Goal: Information Seeking & Learning: Learn about a topic

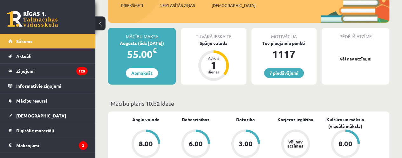
scroll to position [100, 0]
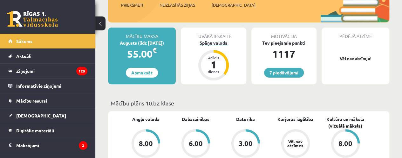
click at [215, 44] on div "Spāņu valoda" at bounding box center [213, 43] width 65 height 7
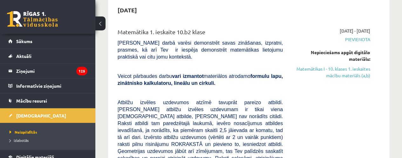
scroll to position [67, 0]
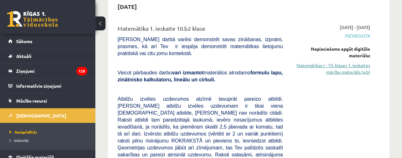
click at [335, 64] on link "Matemātikas I - 10. klases 1. ieskaites mācību materiāls (a,b)" at bounding box center [331, 68] width 78 height 13
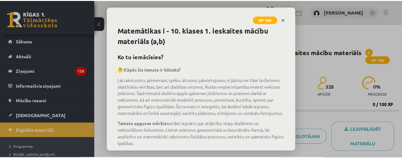
scroll to position [60, 0]
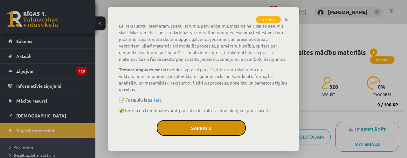
click at [188, 123] on button "Sapratu" at bounding box center [201, 128] width 89 height 16
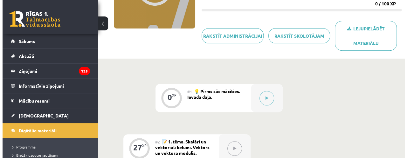
scroll to position [104, 0]
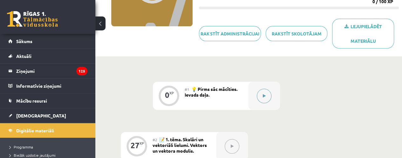
click at [268, 96] on button at bounding box center [264, 96] width 15 height 15
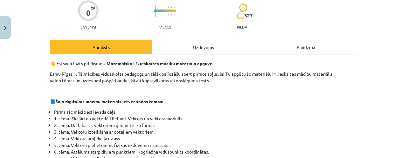
scroll to position [72, 0]
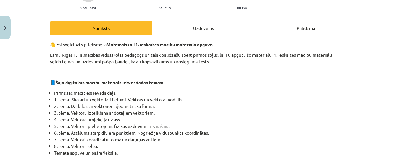
click at [207, 31] on div "Uzdevums" at bounding box center [203, 28] width 102 height 14
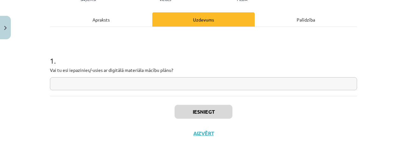
scroll to position [81, 0]
click at [115, 14] on div "Apraksts" at bounding box center [101, 19] width 102 height 14
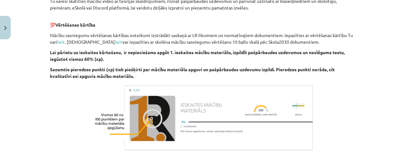
scroll to position [407, 0]
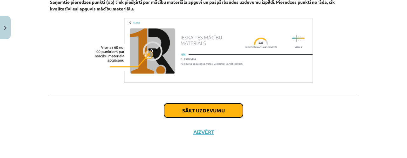
click at [202, 108] on button "Sākt uzdevumu" at bounding box center [203, 111] width 79 height 14
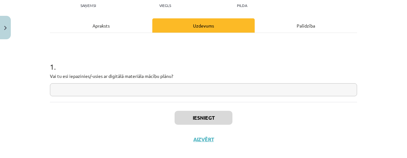
scroll to position [78, 0]
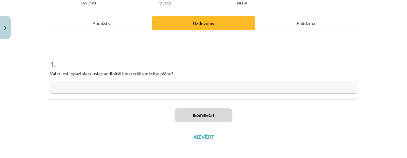
click at [208, 86] on input "text" at bounding box center [203, 87] width 307 height 13
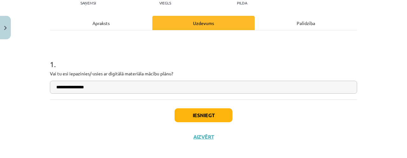
type input "**********"
click at [214, 116] on button "Iesniegt" at bounding box center [203, 116] width 58 height 14
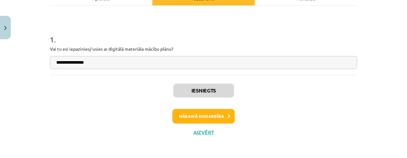
scroll to position [102, 0]
click at [214, 116] on button "Nākamā nodarbība" at bounding box center [203, 116] width 62 height 15
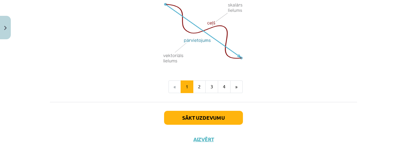
scroll to position [494, 0]
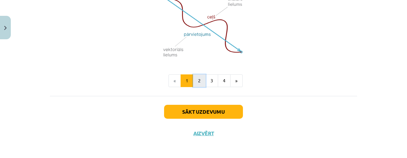
click at [197, 77] on button "2" at bounding box center [199, 81] width 13 height 13
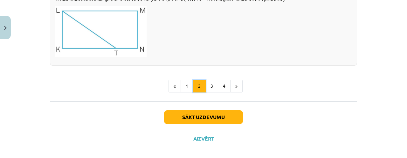
scroll to position [826, 0]
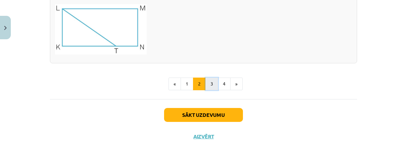
click at [208, 80] on button "3" at bounding box center [211, 84] width 13 height 13
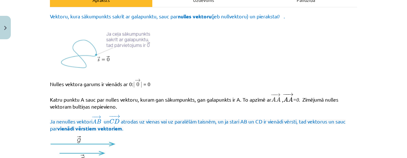
click at [208, 80] on p "Nulles vektora garums ir vienāds ar 0: | → 0 | | 0 → | = 0" at bounding box center [203, 84] width 307 height 10
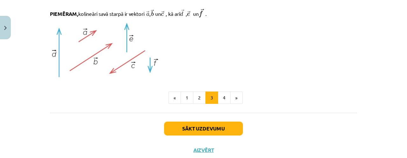
scroll to position [749, 0]
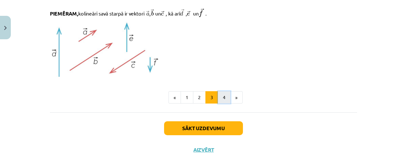
click at [218, 95] on button "4" at bounding box center [224, 97] width 13 height 13
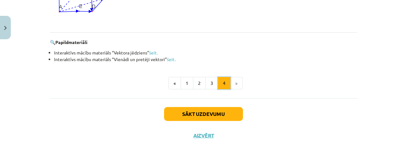
scroll to position [667, 0]
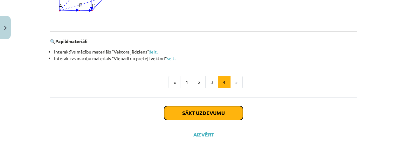
click at [222, 112] on button "Sākt uzdevumu" at bounding box center [203, 113] width 79 height 14
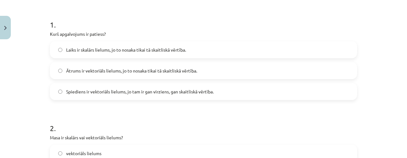
scroll to position [118, 0]
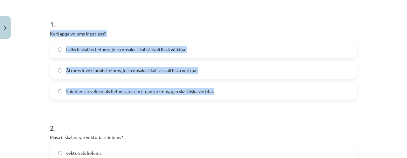
drag, startPoint x: 45, startPoint y: 33, endPoint x: 215, endPoint y: 92, distance: 179.6
copy div "Kurš apgalvojums ir patiess? Laiks ir skalārs lielums, jo to nosaka tikai tā sk…"
click at [97, 49] on span "Laiks ir skalārs lielums, jo to nosaka tikai tā skaitliskā vērtība." at bounding box center [126, 49] width 120 height 7
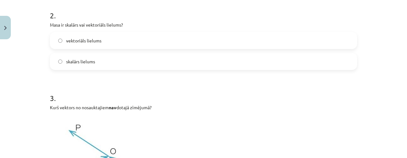
scroll to position [230, 0]
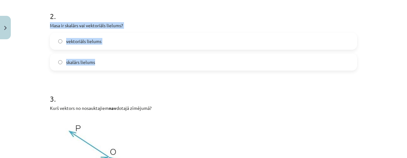
drag, startPoint x: 48, startPoint y: 26, endPoint x: 96, endPoint y: 63, distance: 59.8
click at [96, 63] on div "2 . Masa ir skalārs vai vektoriāls lielums? vektoriāls lielums skalārs lielums" at bounding box center [203, 36] width 307 height 70
copy div "Masa ir skalārs vai vektoriāls lielums? vektoriāls lielums skalārs lielums"
click at [118, 61] on label "skalārs lielums" at bounding box center [204, 62] width 306 height 16
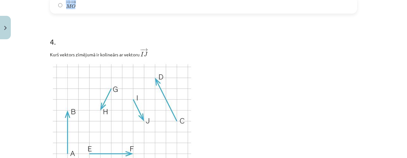
scroll to position [488, 0]
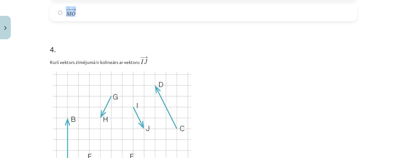
drag, startPoint x: 45, startPoint y: 16, endPoint x: 126, endPoint y: 10, distance: 81.8
copy div "Kurš vektors no nosauktajiem nav dotajā zīmējumā? − − → P O P O → − − → N P N P…"
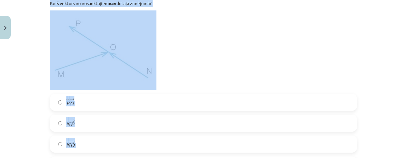
scroll to position [334, 0]
copy div "Kurš vektors no nosauktajiem nav dotajā zīmējumā? − − → P O P O → − − → N P N P…"
click at [113, 46] on img at bounding box center [103, 51] width 106 height 80
click at [92, 123] on label "− − → N P N P →" at bounding box center [204, 124] width 306 height 16
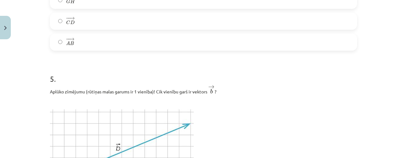
scroll to position [731, 0]
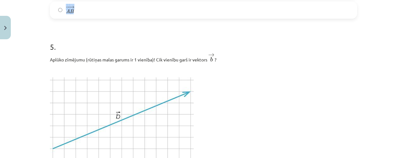
drag, startPoint x: 46, startPoint y: 7, endPoint x: 107, endPoint y: 6, distance: 61.6
copy div "Kurš vektors zīmējumā ir kolineārs ar vektoru ﻿ − → I J I J → − − → E F E F → −…"
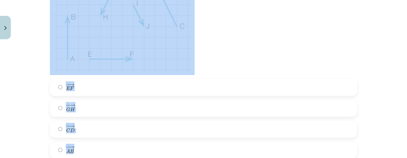
scroll to position [590, 0]
click at [125, 111] on label "− − → G H G H →" at bounding box center [204, 109] width 306 height 16
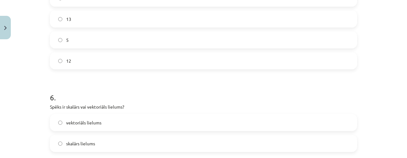
scroll to position [875, 0]
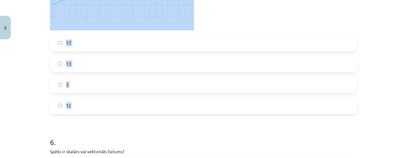
drag, startPoint x: 45, startPoint y: 18, endPoint x: 125, endPoint y: 103, distance: 115.7
copy div "Aplūko zīmējumu (rūtiņas malas garums ir 1 vienība)! Cik vienību garš ir vektor…"
click at [82, 61] on label "13" at bounding box center [204, 64] width 306 height 16
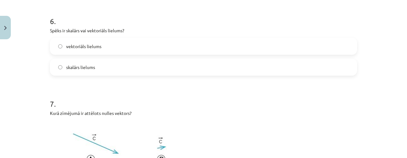
scroll to position [997, 0]
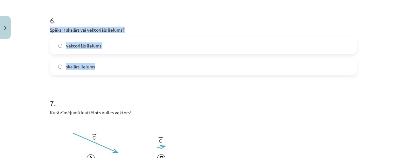
drag, startPoint x: 47, startPoint y: 31, endPoint x: 94, endPoint y: 70, distance: 61.4
click at [94, 70] on div "27 XP Saņemsi Sarežģīts 327 pilda Apraksts Uzdevums Palīdzība 1 . [PERSON_NAME]…" at bounding box center [203, 63] width 314 height 2037
copy div "Spēks ir skalārs vai vektoriāls lielums? vektoriāls lielums skalārs lielums"
click at [110, 45] on label "vektoriāls lielums" at bounding box center [204, 46] width 306 height 16
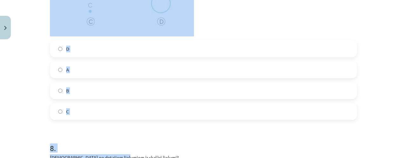
scroll to position [1196, 0]
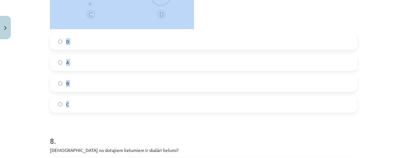
drag, startPoint x: 47, startPoint y: 11, endPoint x: 108, endPoint y: 110, distance: 116.2
click at [108, 110] on div "7 . Kurā zīmējumā ir attēlots nulles vektors? D A B C" at bounding box center [203, 1] width 307 height 224
copy div "Kurā zīmējumā ir attēlots nulles vektors? D A B C"
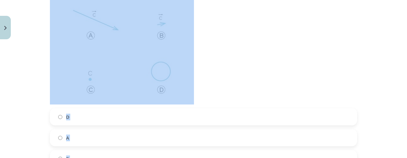
scroll to position [1120, 0]
click at [230, 47] on p at bounding box center [203, 51] width 307 height 108
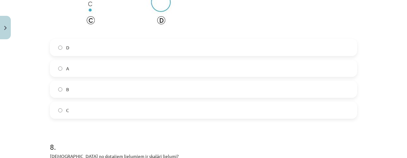
scroll to position [1190, 0]
click at [145, 116] on label "C" at bounding box center [204, 110] width 306 height 16
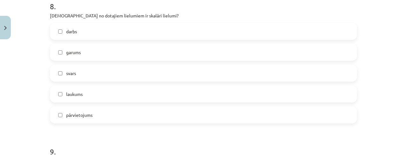
scroll to position [1331, 0]
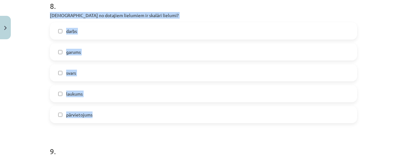
drag, startPoint x: 43, startPoint y: 15, endPoint x: 104, endPoint y: 105, distance: 108.9
click at [104, 105] on div "Mācību tēma: Matemātikas i - 10. klases 1. ieskaites mācību materiāls (a,b) #2 …" at bounding box center [203, 79] width 407 height 158
copy div "[DEMOGRAPHIC_DATA] no dotajiem lielumiem ir skalāri lielumi? darbs garums svars…"
click at [69, 33] on span "darbs" at bounding box center [71, 31] width 11 height 7
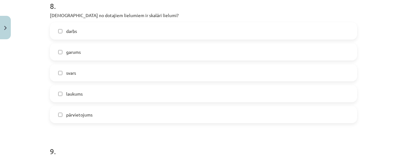
click at [76, 50] on span "garums" at bounding box center [73, 52] width 15 height 7
click at [79, 91] on span "laukums" at bounding box center [74, 94] width 17 height 7
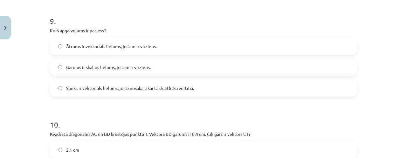
scroll to position [1467, 0]
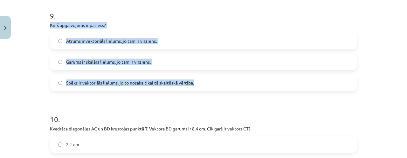
drag, startPoint x: 44, startPoint y: 27, endPoint x: 199, endPoint y: 83, distance: 164.5
copy div "Kurš apgalvojums ir patiess? Ātrums ir vektoriāls lielums, jo tam ir virziens. …"
click at [101, 41] on span "Ātrums ir vektoriāls lielums, jo tam ir virziens." at bounding box center [111, 41] width 91 height 7
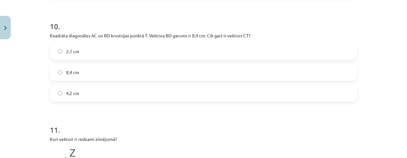
scroll to position [1561, 0]
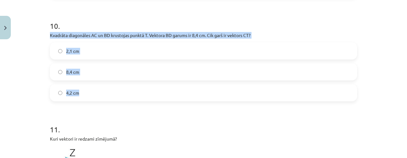
drag, startPoint x: 45, startPoint y: 36, endPoint x: 88, endPoint y: 89, distance: 68.5
click at [95, 89] on label "4,2 cm" at bounding box center [204, 93] width 306 height 16
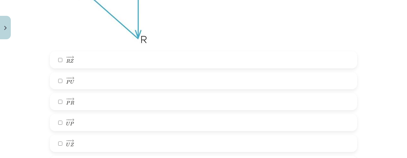
scroll to position [1751, 0]
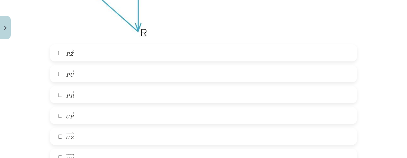
click at [95, 96] on label "− − → P R P R →" at bounding box center [204, 95] width 306 height 16
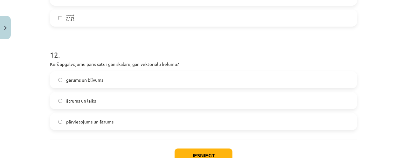
scroll to position [1909, 0]
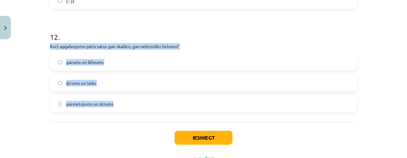
drag, startPoint x: 45, startPoint y: 46, endPoint x: 119, endPoint y: 104, distance: 94.1
click at [102, 108] on label "pārvietojums un ātrums" at bounding box center [204, 104] width 306 height 16
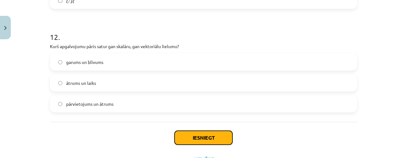
click at [208, 140] on button "Iesniegt" at bounding box center [203, 138] width 58 height 14
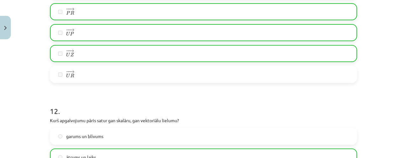
scroll to position [1957, 0]
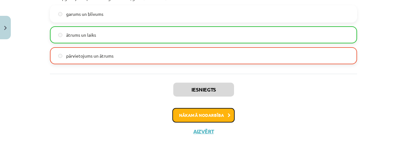
click at [217, 120] on button "Nākamā nodarbība" at bounding box center [203, 115] width 62 height 15
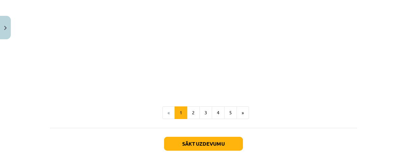
scroll to position [1048, 0]
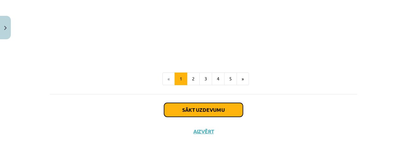
click at [221, 109] on button "Sākt uzdevumu" at bounding box center [203, 110] width 79 height 14
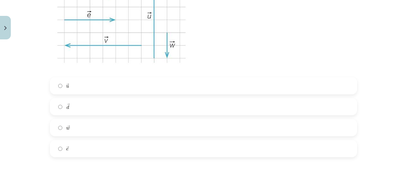
scroll to position [210, 0]
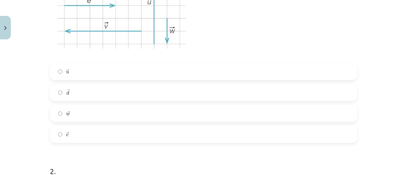
click at [221, 92] on label "→ d d →" at bounding box center [204, 92] width 306 height 16
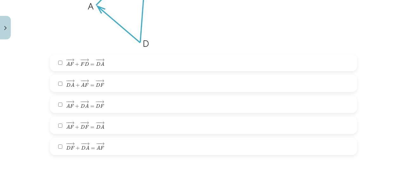
scroll to position [458, 0]
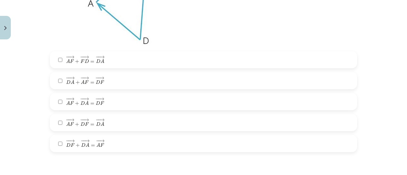
click at [114, 59] on label "− − → A F + − − → F D = − − → D A A F → + F D → = D A →" at bounding box center [204, 60] width 306 height 16
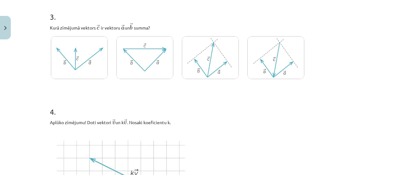
scroll to position [622, 0]
click at [141, 54] on img at bounding box center [144, 58] width 57 height 43
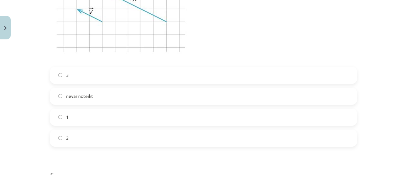
scroll to position [796, 0]
click at [125, 90] on label "nevar noteikt" at bounding box center [204, 97] width 306 height 16
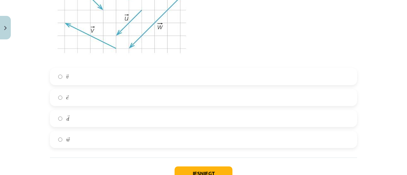
scroll to position [1045, 0]
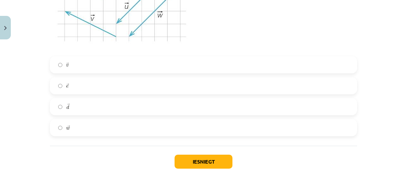
click at [126, 103] on label "→ d d →" at bounding box center [204, 107] width 306 height 16
click at [193, 158] on button "Iesniegt" at bounding box center [203, 162] width 58 height 14
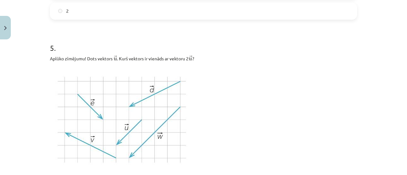
scroll to position [1100, 0]
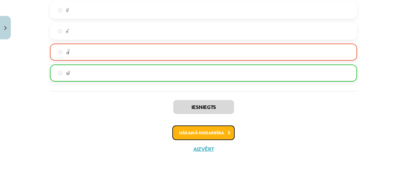
click at [200, 129] on button "Nākamā nodarbība" at bounding box center [203, 132] width 62 height 15
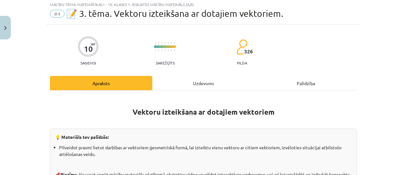
scroll to position [16, 0]
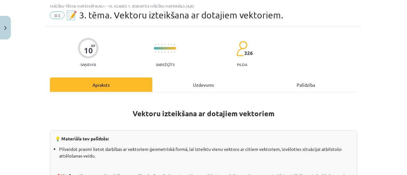
click at [203, 86] on div "Uzdevums" at bounding box center [203, 85] width 102 height 14
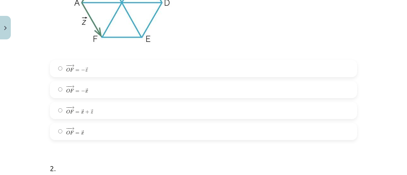
scroll to position [217, 0]
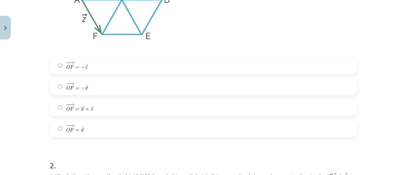
click at [91, 68] on label "− − → O F = − → z O F → = − z →" at bounding box center [204, 66] width 306 height 16
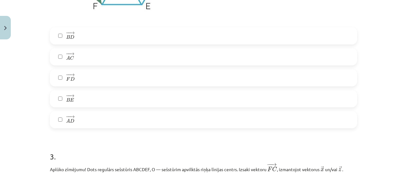
scroll to position [484, 0]
click at [101, 79] on label "− − → F D F D →" at bounding box center [204, 78] width 306 height 16
click at [100, 118] on label "− − → A D A D →" at bounding box center [204, 120] width 306 height 16
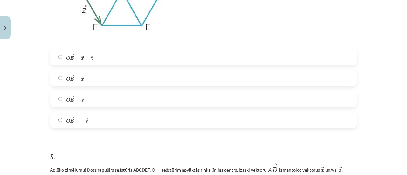
scroll to position [967, 0]
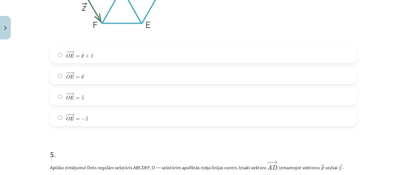
click at [58, 80] on label "− − → O E = → x O E → = x →" at bounding box center [204, 76] width 306 height 16
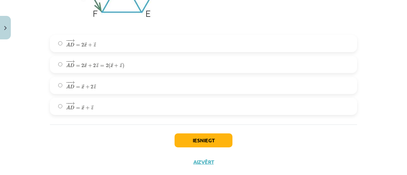
scroll to position [1220, 0]
click at [53, 64] on label "− − → A D = 2 → x + 2 → z = 2 ( → x + → z ) A D → = 2 x → + 2 z → = 2 ( x → + z…" at bounding box center [204, 64] width 306 height 16
click at [66, 84] on span "−" at bounding box center [68, 82] width 4 height 3
click at [199, 138] on button "Iesniegt" at bounding box center [203, 140] width 58 height 14
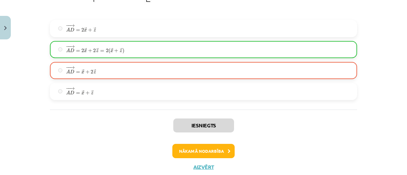
scroll to position [1240, 0]
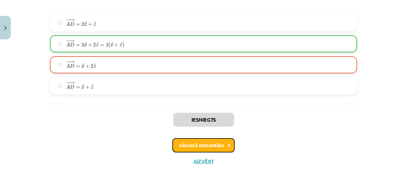
click at [208, 150] on button "Nākamā nodarbība" at bounding box center [203, 145] width 62 height 15
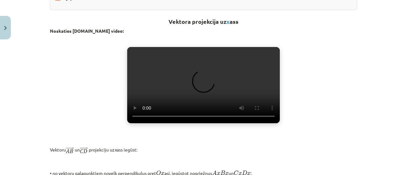
scroll to position [218, 0]
click at [199, 84] on video "Jūsu pārlūkprogramma neatbalsta video atskaņošanu." at bounding box center [203, 85] width 152 height 76
click at [181, 108] on video "Jūsu pārlūkprogramma neatbalsta video atskaņošanu." at bounding box center [203, 85] width 152 height 76
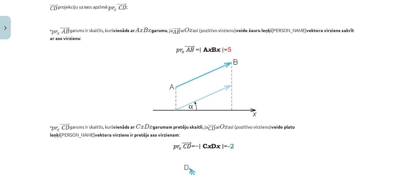
scroll to position [407, 0]
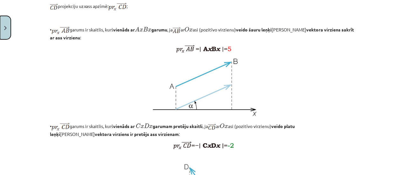
click at [1, 23] on button "Close" at bounding box center [5, 28] width 11 height 24
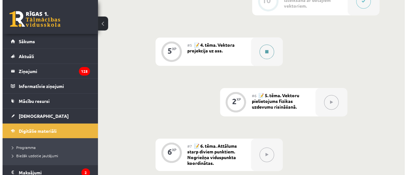
scroll to position [342, 0]
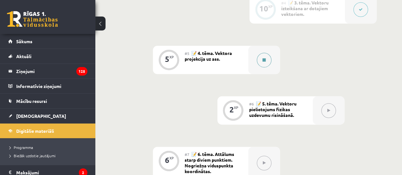
click at [269, 57] on button at bounding box center [264, 60] width 15 height 15
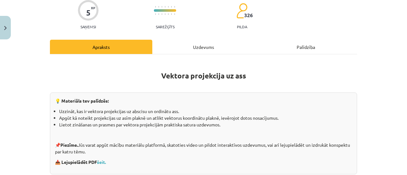
scroll to position [59, 0]
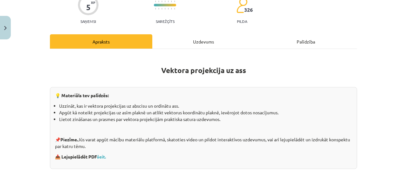
click at [214, 46] on div "Uzdevums" at bounding box center [203, 41] width 102 height 14
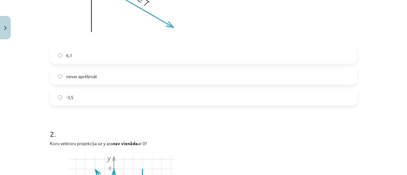
scroll to position [240, 0]
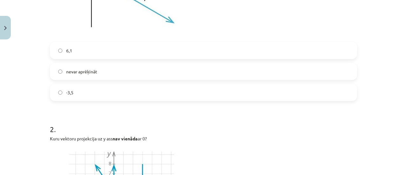
click at [185, 92] on label "-3,5" at bounding box center [204, 92] width 306 height 16
click at [181, 72] on label "nevar aprēķināt" at bounding box center [204, 72] width 306 height 16
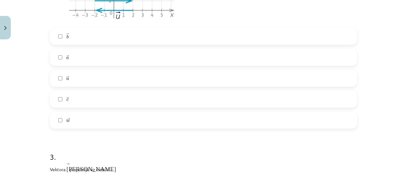
scroll to position [471, 0]
click at [179, 98] on label "→ c c →" at bounding box center [204, 99] width 306 height 16
click at [164, 62] on label "→ a a →" at bounding box center [204, 57] width 306 height 16
click at [159, 77] on label "→ u u →" at bounding box center [204, 78] width 306 height 16
click at [138, 31] on label "→ b b →" at bounding box center [204, 36] width 306 height 16
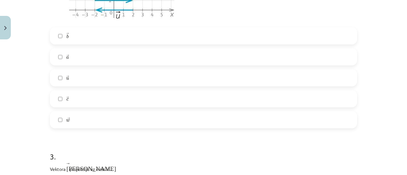
click at [114, 117] on label "→ w w →" at bounding box center [204, 120] width 306 height 16
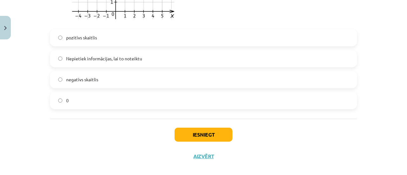
scroll to position [730, 0]
click at [118, 38] on label "pozitīvs skaitlis" at bounding box center [204, 38] width 306 height 16
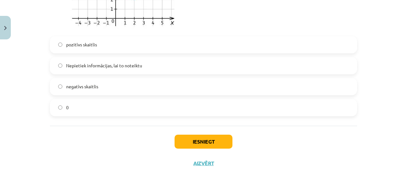
scroll to position [738, 0]
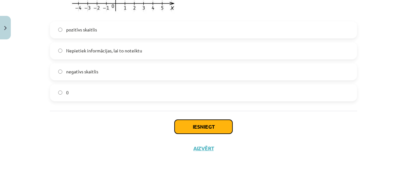
click at [198, 129] on button "Iesniegt" at bounding box center [203, 127] width 58 height 14
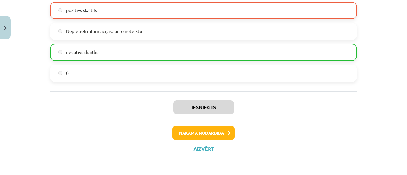
scroll to position [758, 0]
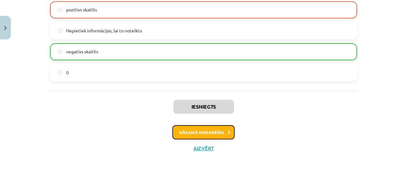
click at [202, 132] on button "Nākamā nodarbība" at bounding box center [203, 132] width 62 height 15
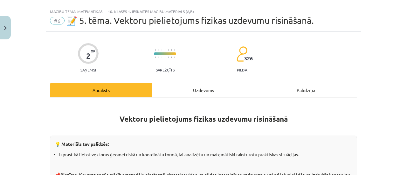
scroll to position [10, 0]
click at [201, 91] on div "Uzdevums" at bounding box center [203, 90] width 102 height 14
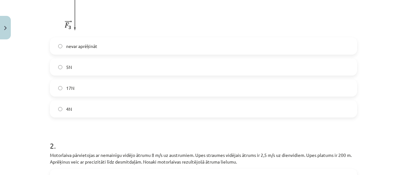
scroll to position [230, 0]
click at [159, 108] on label "4N" at bounding box center [204, 108] width 306 height 16
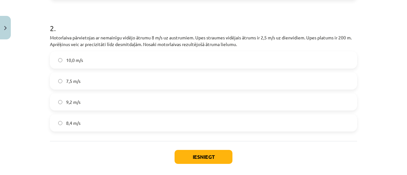
scroll to position [345, 0]
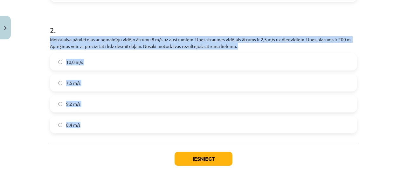
drag, startPoint x: 46, startPoint y: 40, endPoint x: 94, endPoint y: 122, distance: 95.0
click at [101, 125] on label "8,4 m/s" at bounding box center [204, 125] width 306 height 16
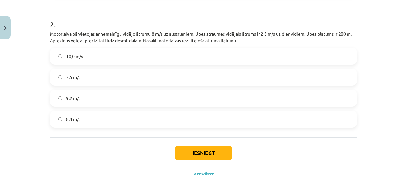
scroll to position [353, 0]
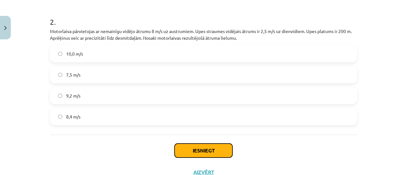
click at [184, 145] on button "Iesniegt" at bounding box center [203, 151] width 58 height 14
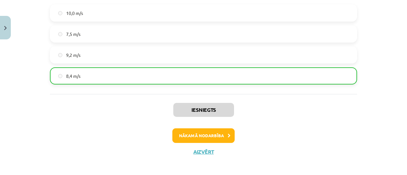
scroll to position [397, 0]
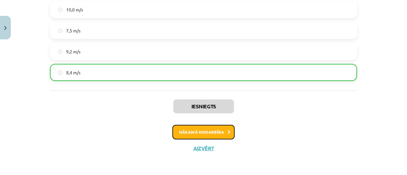
click at [199, 129] on button "Nākamā nodarbība" at bounding box center [203, 132] width 62 height 15
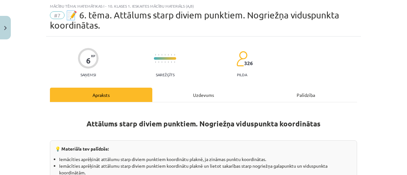
scroll to position [19, 0]
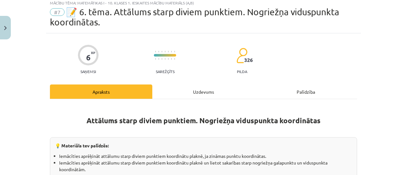
click at [203, 89] on div "Uzdevums" at bounding box center [203, 91] width 102 height 14
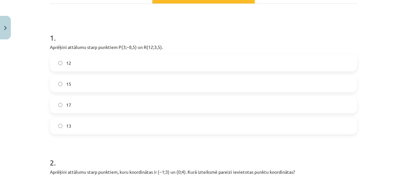
scroll to position [123, 0]
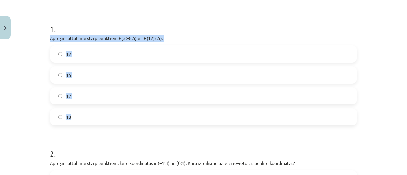
drag, startPoint x: 46, startPoint y: 38, endPoint x: 84, endPoint y: 107, distance: 78.9
click at [87, 73] on label "15" at bounding box center [204, 75] width 306 height 16
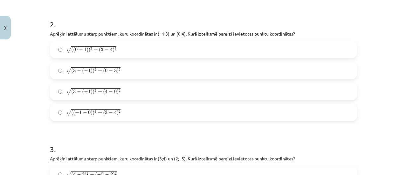
scroll to position [253, 0]
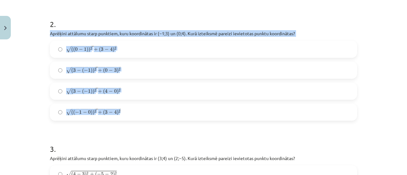
drag, startPoint x: 47, startPoint y: 33, endPoint x: 126, endPoint y: 111, distance: 111.6
click at [79, 51] on span "−" at bounding box center [81, 50] width 4 height 4
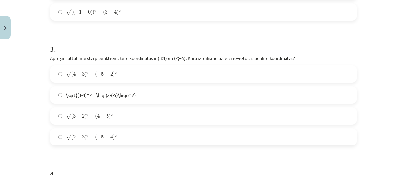
scroll to position [378, 0]
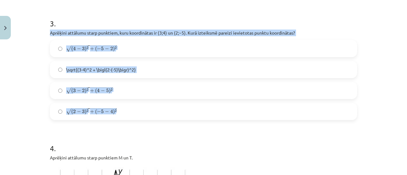
drag, startPoint x: 44, startPoint y: 32, endPoint x: 114, endPoint y: 116, distance: 109.4
click at [114, 116] on div "6 XP Saņemsi Sarežģīts 326 pilda Apraksts Uzdevums Palīdzība 1 . Aprēķini attāl…" at bounding box center [203, 169] width 314 height 990
click at [107, 108] on span "( 2 − 3 ) 2 + ( − 5 − 4 ) 2" at bounding box center [93, 111] width 45 height 6
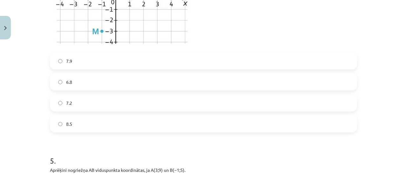
scroll to position [603, 0]
click at [79, 85] on label "6.8" at bounding box center [204, 82] width 306 height 16
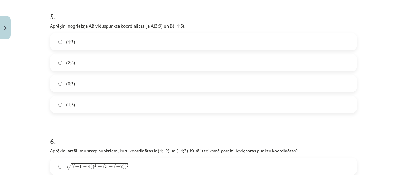
scroll to position [747, 0]
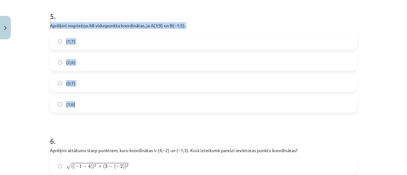
drag, startPoint x: 45, startPoint y: 26, endPoint x: 91, endPoint y: 113, distance: 97.8
drag, startPoint x: 46, startPoint y: 24, endPoint x: 84, endPoint y: 108, distance: 92.4
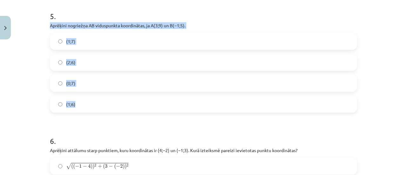
click at [98, 42] on label "(1;7)" at bounding box center [204, 41] width 306 height 16
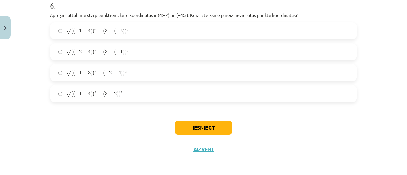
scroll to position [883, 0]
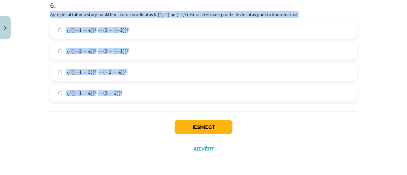
drag, startPoint x: 46, startPoint y: 13, endPoint x: 125, endPoint y: 98, distance: 116.0
click at [85, 30] on span "( ( − 1 − 4 ) ) 2 + ( 3 − ( − 2 ) ) 2" at bounding box center [99, 31] width 57 height 6
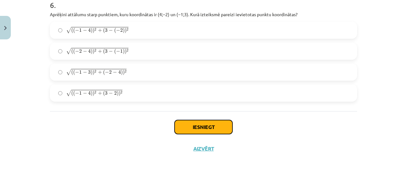
click at [206, 125] on button "Iesniegt" at bounding box center [203, 127] width 58 height 14
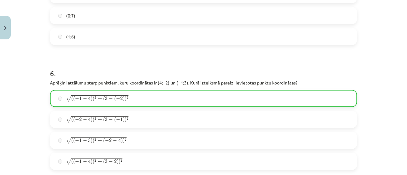
scroll to position [903, 0]
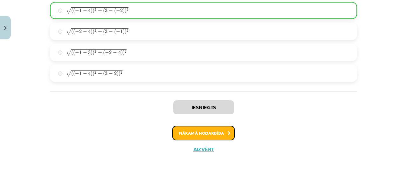
click at [210, 133] on button "Nākamā nodarbība" at bounding box center [203, 133] width 62 height 15
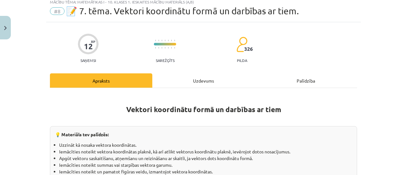
scroll to position [20, 0]
click at [192, 78] on div "Uzdevums" at bounding box center [203, 80] width 102 height 14
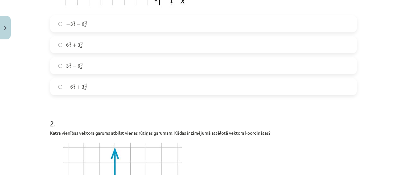
scroll to position [257, 0]
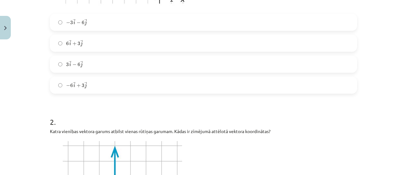
click at [139, 59] on label "3 → i − 6 → j 3 i → − 6 j →" at bounding box center [204, 64] width 306 height 16
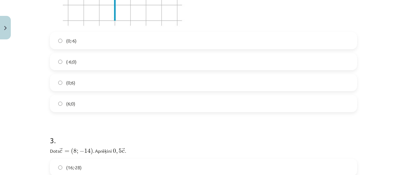
scroll to position [481, 0]
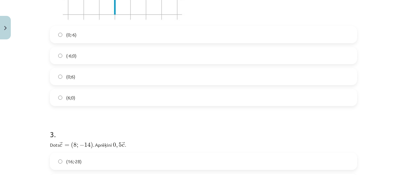
click at [102, 77] on label "(0;6)" at bounding box center [204, 77] width 306 height 16
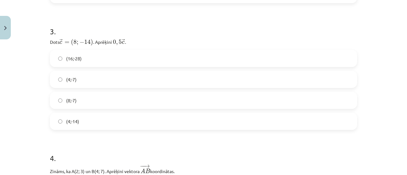
scroll to position [588, 0]
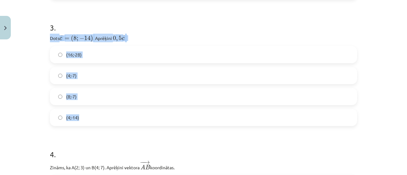
drag, startPoint x: 47, startPoint y: 36, endPoint x: 87, endPoint y: 118, distance: 91.3
click at [95, 77] on label "(4;-7)" at bounding box center [204, 76] width 306 height 16
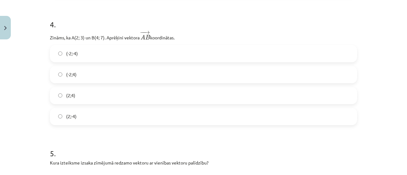
scroll to position [718, 0]
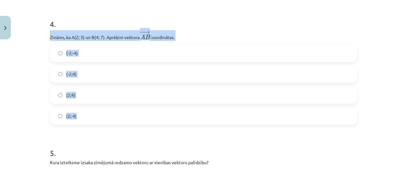
drag, startPoint x: 45, startPoint y: 35, endPoint x: 86, endPoint y: 120, distance: 94.8
click at [90, 94] on label "(2;4)" at bounding box center [204, 95] width 306 height 16
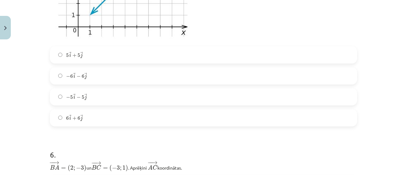
scroll to position [968, 0]
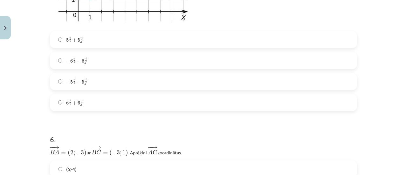
click at [92, 85] on label "− 5 → i − 5 → j − 5 i → − 5 j →" at bounding box center [204, 82] width 306 height 16
click at [105, 34] on label "5 → i + 5 → j 5 i → + 5 j →" at bounding box center [204, 40] width 306 height 16
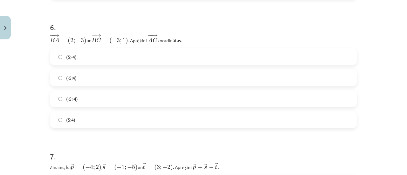
scroll to position [1098, 0]
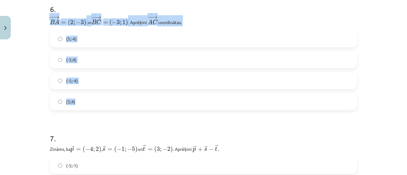
drag, startPoint x: 46, startPoint y: 21, endPoint x: 90, endPoint y: 105, distance: 95.3
click at [90, 105] on div "12 XP Saņemsi Sarežģīts 326 pilda Apraksts Uzdevums Palīdzība 1 . Kura izteiksm…" at bounding box center [203, 47] width 314 height 2207
click at [101, 61] on label "(-5;4)" at bounding box center [204, 60] width 306 height 16
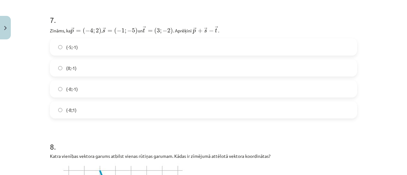
scroll to position [1219, 0]
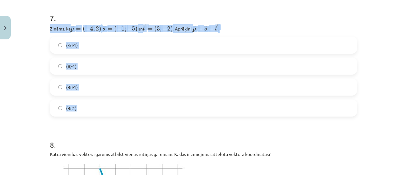
drag, startPoint x: 45, startPoint y: 26, endPoint x: 94, endPoint y: 109, distance: 96.0
click at [93, 87] on label "(-8;-1)" at bounding box center [204, 87] width 306 height 16
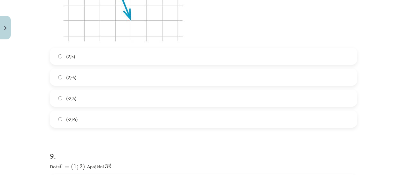
scroll to position [1445, 0]
click at [80, 56] on label "(2;5)" at bounding box center [204, 56] width 306 height 16
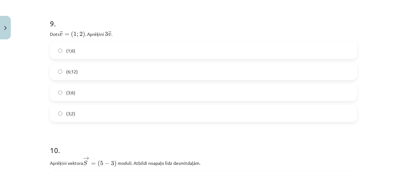
scroll to position [1577, 0]
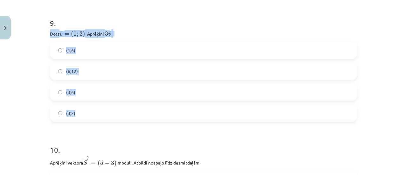
drag, startPoint x: 46, startPoint y: 33, endPoint x: 83, endPoint y: 118, distance: 93.3
click at [108, 91] on label "(3;6)" at bounding box center [204, 92] width 306 height 16
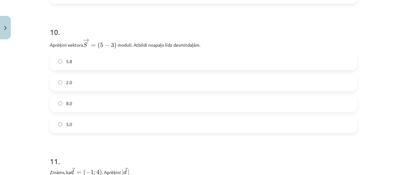
scroll to position [1696, 0]
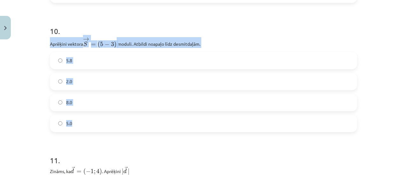
drag, startPoint x: 47, startPoint y: 43, endPoint x: 81, endPoint y: 116, distance: 80.2
click at [89, 60] on label "5.8" at bounding box center [204, 61] width 306 height 16
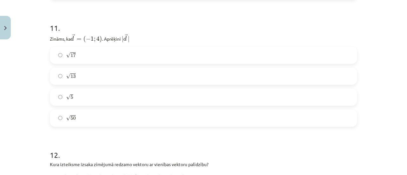
scroll to position [1829, 0]
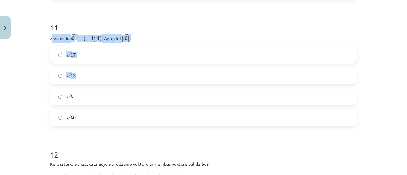
drag, startPoint x: 49, startPoint y: 38, endPoint x: 92, endPoint y: 77, distance: 57.8
click at [92, 77] on div "11 . Zināms, ka → d = ( − 1 ; 4 ) d → = ( − 1 ; 4 ) ﻿. Aprēķini ﻿ | → d | | d →…" at bounding box center [203, 69] width 307 height 114
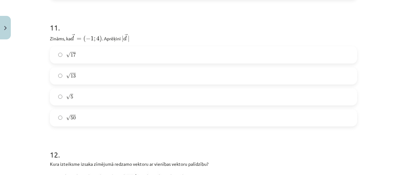
drag, startPoint x: 35, startPoint y: 54, endPoint x: 34, endPoint y: 40, distance: 14.0
click at [34, 40] on div "Mācību tēma: Matemātikas i - 10. klases 1. ieskaites mācību materiāls (a,b) #8 …" at bounding box center [203, 87] width 407 height 175
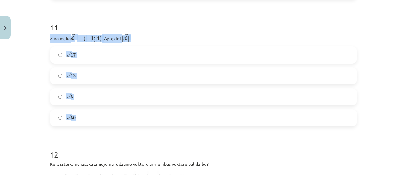
drag, startPoint x: 46, startPoint y: 36, endPoint x: 87, endPoint y: 113, distance: 87.5
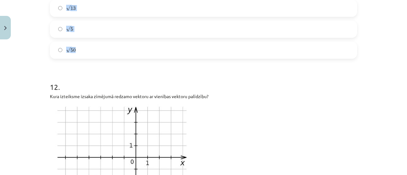
scroll to position [1905, 0]
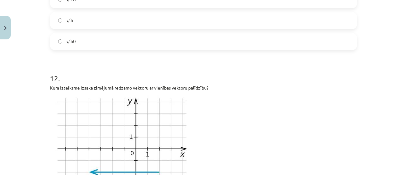
click at [56, 63] on h1 "12 ." at bounding box center [203, 73] width 307 height 20
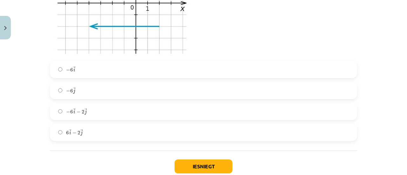
scroll to position [2051, 0]
click at [91, 107] on label "− 6 → i − 2 → j − 6 i → − 2 j →" at bounding box center [204, 111] width 306 height 16
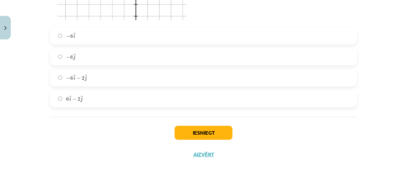
scroll to position [2087, 0]
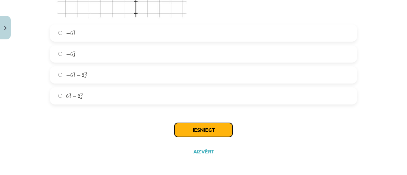
click at [198, 129] on button "Iesniegt" at bounding box center [203, 130] width 58 height 14
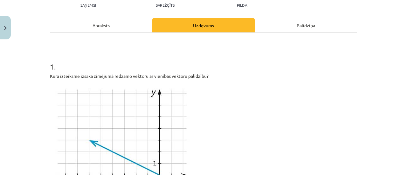
scroll to position [0, 0]
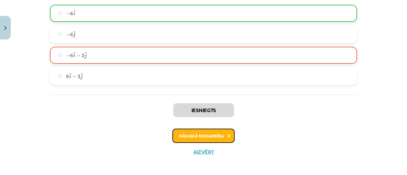
click at [197, 136] on button "Nākamā nodarbība" at bounding box center [203, 136] width 62 height 15
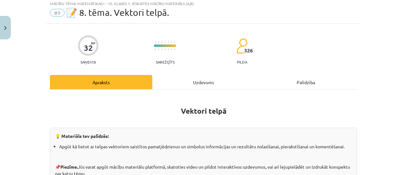
scroll to position [16, 0]
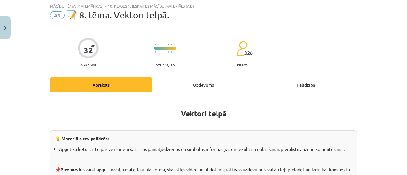
click at [186, 83] on div "Uzdevums" at bounding box center [203, 85] width 102 height 14
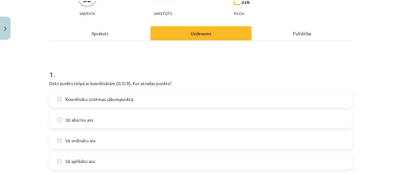
scroll to position [119, 0]
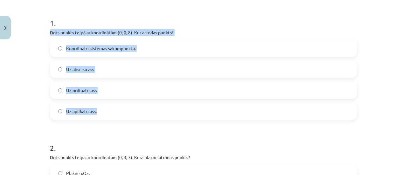
drag, startPoint x: 44, startPoint y: 31, endPoint x: 96, endPoint y: 113, distance: 97.4
click at [0, 29] on button "Close" at bounding box center [5, 28] width 11 height 24
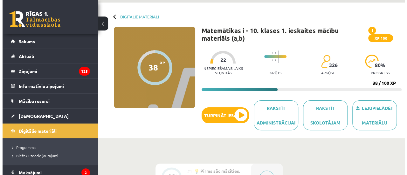
scroll to position [22, 0]
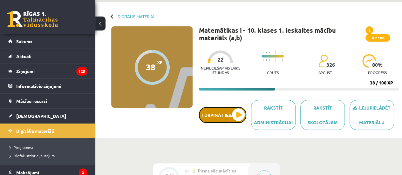
click at [219, 109] on button "Turpināt iesākto" at bounding box center [222, 115] width 47 height 16
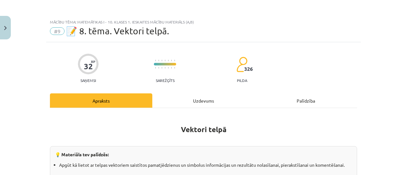
click at [203, 103] on div "Uzdevums" at bounding box center [203, 100] width 102 height 14
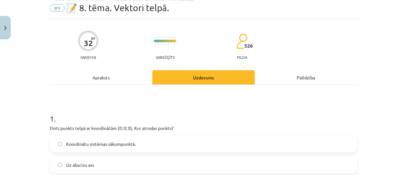
scroll to position [101, 0]
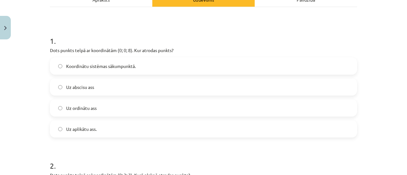
click at [85, 130] on span "Uz aplikātu ass." at bounding box center [81, 129] width 30 height 7
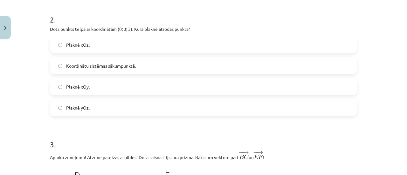
scroll to position [241, 0]
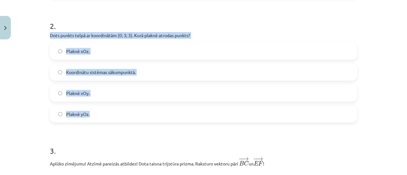
drag, startPoint x: 47, startPoint y: 34, endPoint x: 92, endPoint y: 107, distance: 86.2
click at [93, 112] on label "Plaknē yOz." at bounding box center [204, 114] width 306 height 16
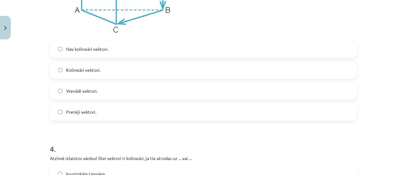
scroll to position [483, 0]
click at [61, 111] on label "Pretēji vektori." at bounding box center [204, 112] width 306 height 16
click at [60, 90] on label "Vienādi vektori." at bounding box center [204, 91] width 306 height 16
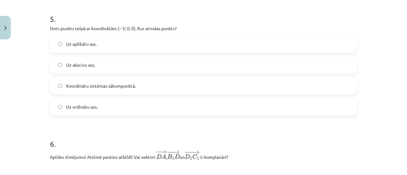
scroll to position [738, 0]
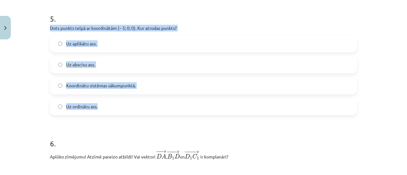
drag, startPoint x: 46, startPoint y: 28, endPoint x: 99, endPoint y: 98, distance: 87.8
click at [105, 61] on label "Uz abscisu ass." at bounding box center [204, 65] width 306 height 16
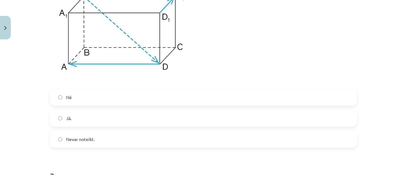
scroll to position [928, 0]
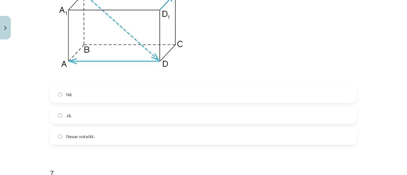
click at [91, 116] on label "Jā." at bounding box center [204, 115] width 306 height 16
click at [91, 134] on span "Nevar noteikt." at bounding box center [80, 136] width 29 height 7
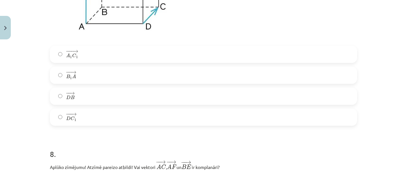
scroll to position [1189, 0]
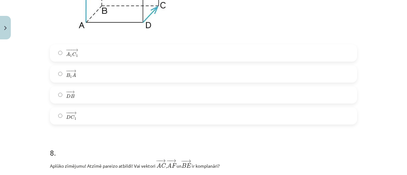
click at [79, 100] on label "− − → D B D B →" at bounding box center [204, 95] width 306 height 16
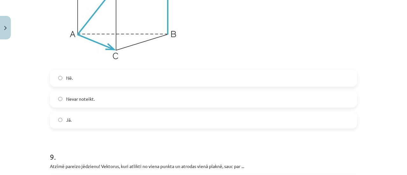
scroll to position [1409, 0]
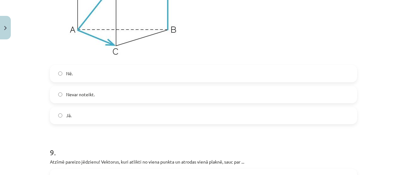
click at [79, 100] on label "Nevar noteikt." at bounding box center [204, 95] width 306 height 16
click at [82, 113] on label "Jā." at bounding box center [204, 116] width 306 height 16
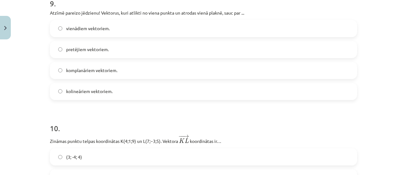
scroll to position [1562, 0]
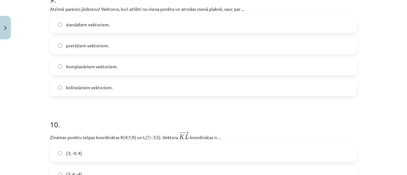
click at [74, 70] on span "komplanāriem vektoriem." at bounding box center [91, 66] width 51 height 7
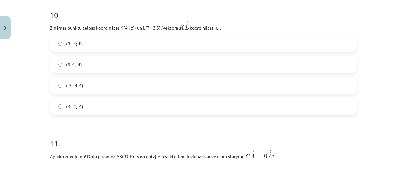
scroll to position [1672, 0]
click at [75, 63] on label "(3; 4; -4)" at bounding box center [204, 64] width 306 height 16
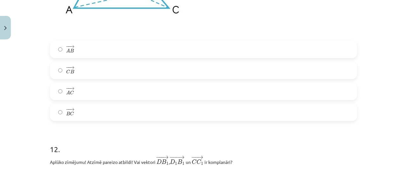
scroll to position [1928, 0]
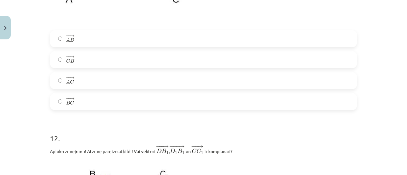
click at [76, 83] on label "− − → A C A C →" at bounding box center [204, 81] width 306 height 16
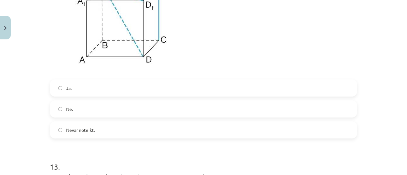
scroll to position [2126, 0]
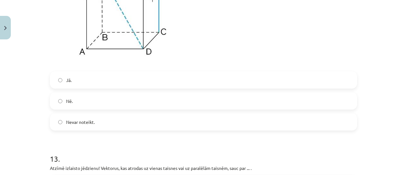
click at [76, 83] on label "Jā." at bounding box center [204, 80] width 306 height 16
click at [81, 103] on label "Nē." at bounding box center [204, 101] width 306 height 16
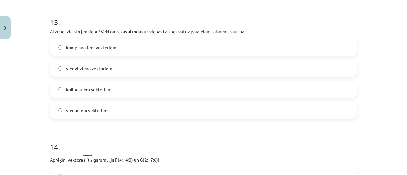
scroll to position [2269, 0]
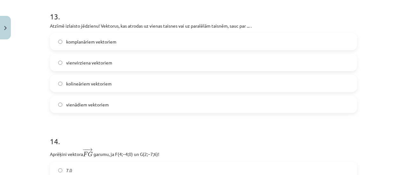
click at [81, 103] on label "vienādiem vektoriem" at bounding box center [204, 105] width 306 height 16
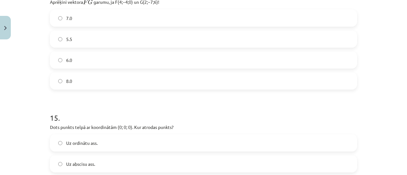
scroll to position [2421, 0]
click at [82, 37] on label "5.5" at bounding box center [204, 39] width 306 height 16
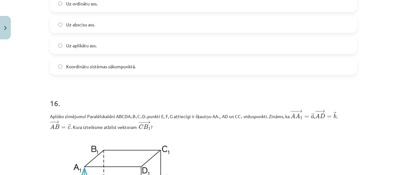
scroll to position [2557, 0]
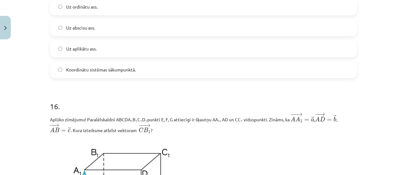
click at [87, 69] on label "Koordinātu sistēmas sākumpunktā." at bounding box center [204, 70] width 306 height 16
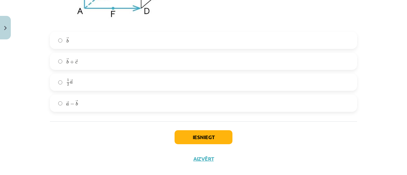
scroll to position [2777, 0]
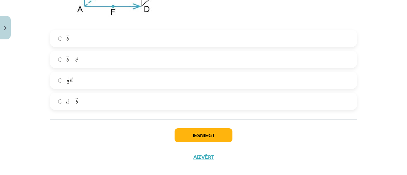
click at [87, 67] on label "→ b + → c b → + c →" at bounding box center [204, 59] width 306 height 16
click at [98, 104] on label "→ a − → b a → − b →" at bounding box center [204, 101] width 306 height 16
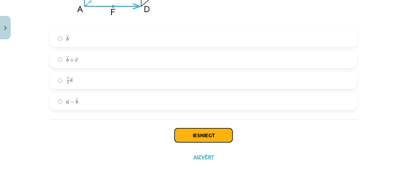
click at [205, 142] on button "Iesniegt" at bounding box center [203, 135] width 58 height 14
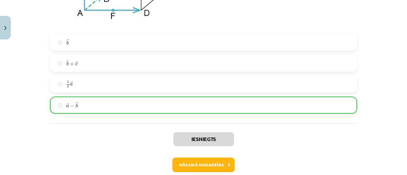
scroll to position [2810, 0]
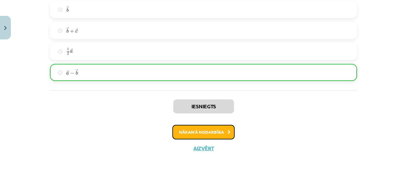
click at [205, 131] on button "Nākamā nodarbība" at bounding box center [203, 132] width 62 height 15
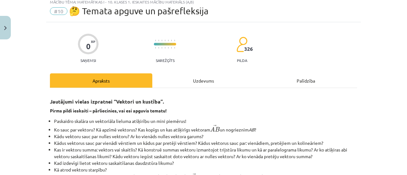
scroll to position [16, 0]
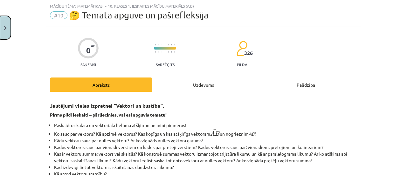
click at [0, 26] on button "Close" at bounding box center [5, 28] width 11 height 24
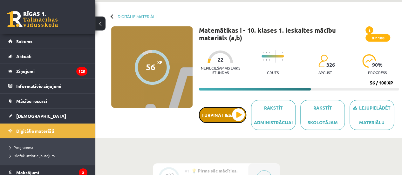
click at [225, 114] on button "Turpināt iesākto" at bounding box center [222, 115] width 47 height 16
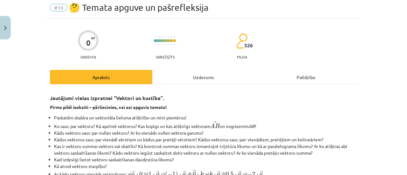
scroll to position [36, 0]
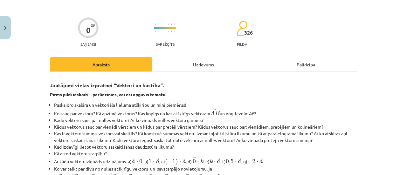
click at [195, 65] on div "Uzdevums" at bounding box center [203, 64] width 102 height 14
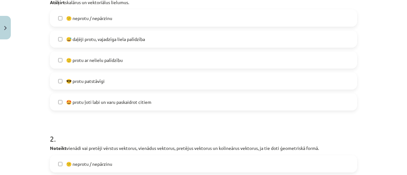
scroll to position [210, 0]
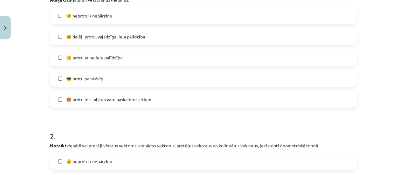
click at [138, 57] on label "🙂 protu ar nelielu palīdzību" at bounding box center [204, 58] width 306 height 16
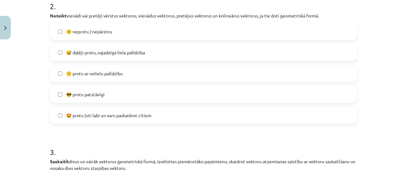
scroll to position [341, 0]
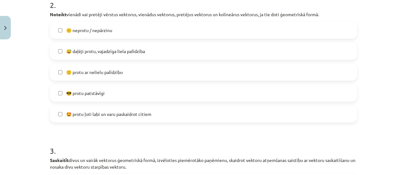
click at [121, 71] on span "🙂 protu ar nelielu palīdzību" at bounding box center [94, 72] width 57 height 7
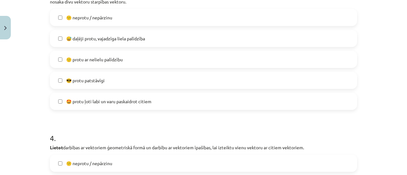
scroll to position [510, 0]
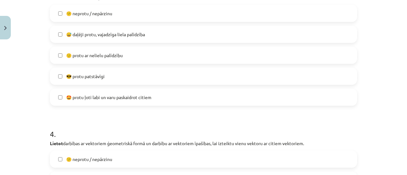
click at [116, 60] on label "🙂 protu ar nelielu palīdzību" at bounding box center [204, 55] width 306 height 16
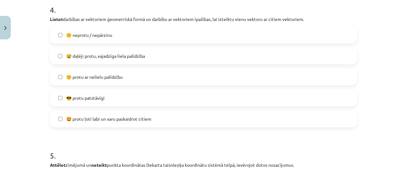
scroll to position [635, 0]
click at [117, 73] on span "🙂 protu ar nelielu palīdzību" at bounding box center [94, 76] width 57 height 7
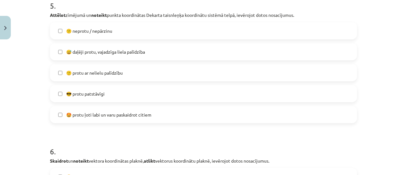
scroll to position [792, 0]
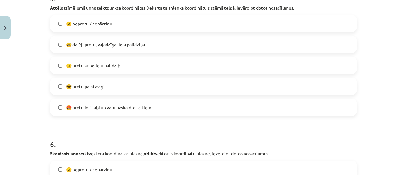
click at [117, 69] on label "🙂 protu ar nelielu palīdzību" at bounding box center [204, 65] width 306 height 16
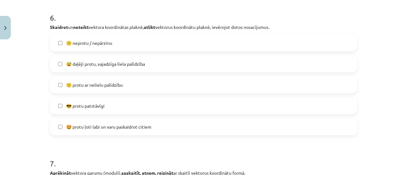
scroll to position [928, 0]
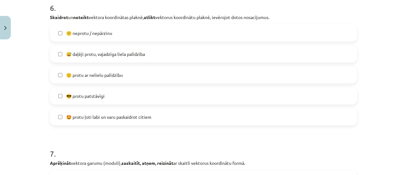
click at [117, 69] on label "🙂 protu ar nelielu palīdzību" at bounding box center [204, 75] width 306 height 16
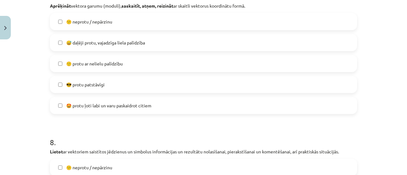
scroll to position [1085, 0]
click at [116, 60] on span "🙂 protu ar nelielu palīdzību" at bounding box center [94, 63] width 57 height 7
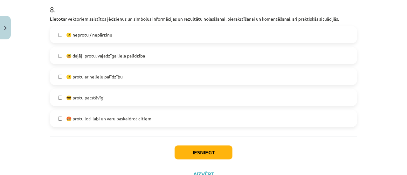
scroll to position [1218, 0]
click at [116, 71] on label "🙂 protu ar nelielu palīdzību" at bounding box center [204, 76] width 306 height 16
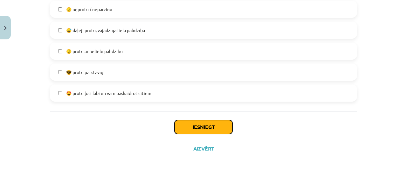
click at [198, 124] on button "Iesniegt" at bounding box center [203, 127] width 58 height 14
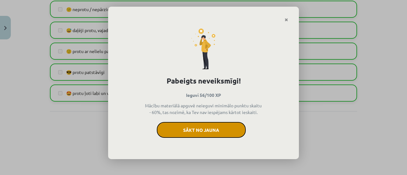
click at [203, 133] on button "Sākt no jauna" at bounding box center [201, 130] width 89 height 16
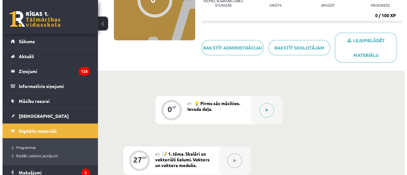
scroll to position [95, 0]
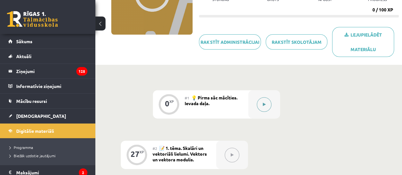
click at [267, 105] on button at bounding box center [264, 104] width 15 height 15
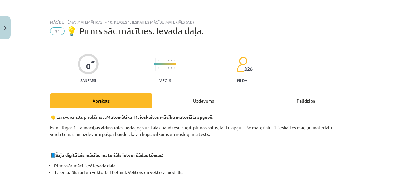
click at [210, 100] on div "Uzdevums" at bounding box center [203, 100] width 102 height 14
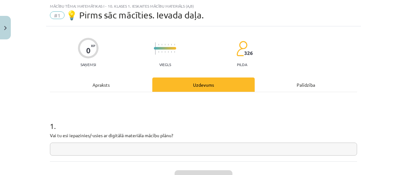
scroll to position [66, 0]
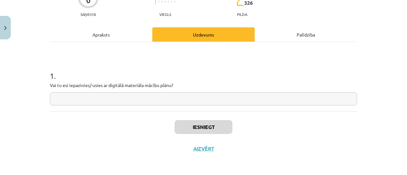
click at [210, 100] on input "text" at bounding box center [203, 98] width 307 height 13
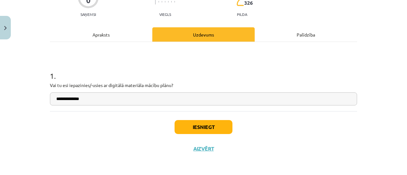
click at [124, 100] on input "**********" at bounding box center [203, 98] width 307 height 13
type input "**********"
click at [211, 126] on button "Iesniegt" at bounding box center [203, 127] width 58 height 14
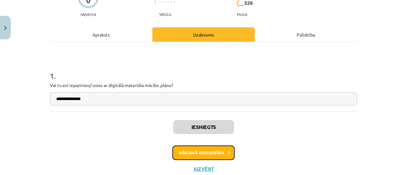
click at [210, 153] on button "Nākamā nodarbība" at bounding box center [203, 152] width 62 height 15
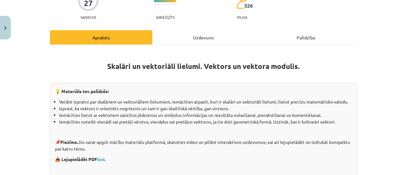
scroll to position [63, 0]
click at [196, 38] on div "Uzdevums" at bounding box center [203, 37] width 102 height 14
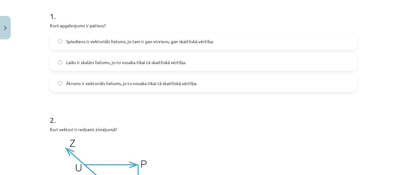
scroll to position [126, 0]
click at [71, 62] on span "Laiks ir skalārs lielums, jo to nosaka tikai tā skaitliskā vērtība." at bounding box center [126, 62] width 120 height 7
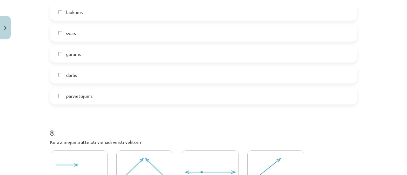
scroll to position [1115, 0]
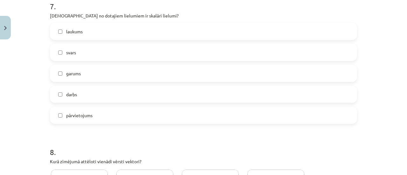
click at [92, 35] on label "laukums" at bounding box center [204, 32] width 306 height 16
click at [91, 48] on label "svars" at bounding box center [204, 52] width 306 height 16
drag, startPoint x: 91, startPoint y: 69, endPoint x: 91, endPoint y: 92, distance: 22.6
click at [91, 92] on div "laukums svars garums darbs pārvietojums" at bounding box center [203, 73] width 307 height 101
click at [91, 92] on label "darbs" at bounding box center [204, 94] width 306 height 16
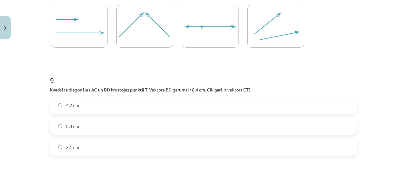
scroll to position [1280, 0]
click at [187, 40] on img at bounding box center [210, 25] width 57 height 43
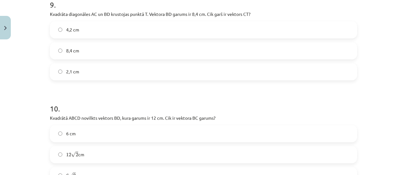
scroll to position [1356, 0]
drag, startPoint x: 187, startPoint y: 40, endPoint x: 187, endPoint y: 49, distance: 9.2
click at [187, 49] on div "4,2 cm 8,4 cm 2,1 cm" at bounding box center [203, 50] width 307 height 59
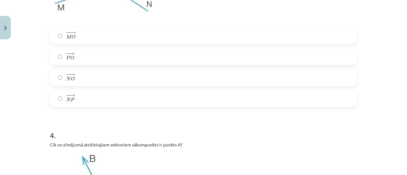
scroll to position [574, 0]
click at [152, 57] on label "− − → P O P O →" at bounding box center [204, 56] width 306 height 16
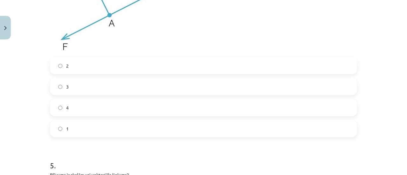
scroll to position [773, 0]
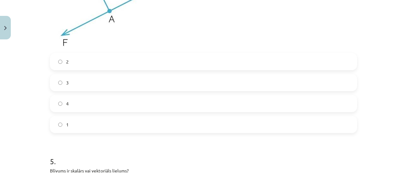
click at [72, 107] on label "4" at bounding box center [204, 104] width 306 height 16
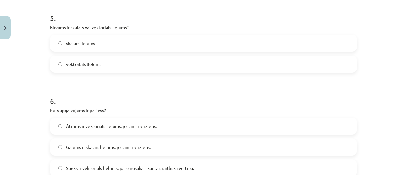
scroll to position [922, 0]
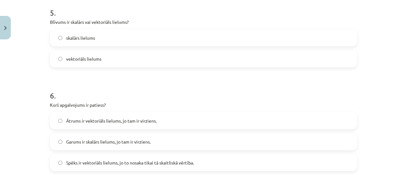
click at [88, 59] on span "vektoriāls lielums" at bounding box center [83, 59] width 35 height 7
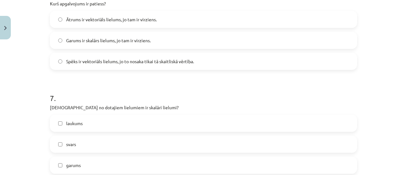
scroll to position [1030, 0]
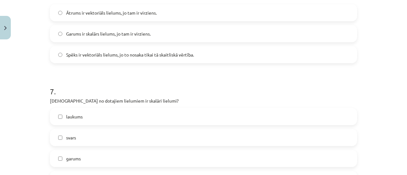
click at [81, 33] on span "Garums ir skalārs lielums, jo tam ir virziens." at bounding box center [108, 33] width 84 height 7
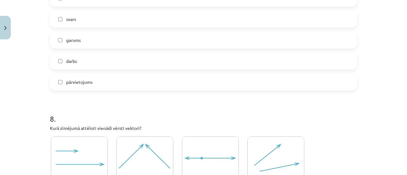
scroll to position [1158, 0]
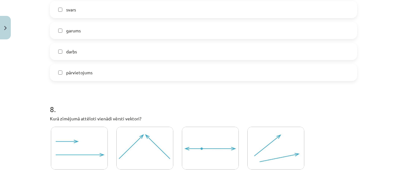
click at [81, 33] on label "garums" at bounding box center [204, 31] width 306 height 16
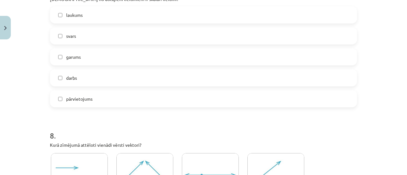
scroll to position [1122, 0]
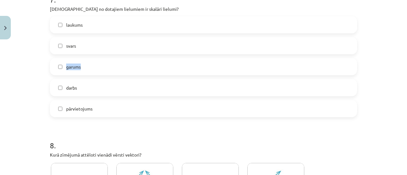
drag, startPoint x: 80, startPoint y: 47, endPoint x: 78, endPoint y: 62, distance: 14.5
click at [78, 62] on div "laukums svars garums darbs pārvietojums" at bounding box center [203, 66] width 307 height 101
click at [78, 62] on label "garums" at bounding box center [204, 67] width 306 height 16
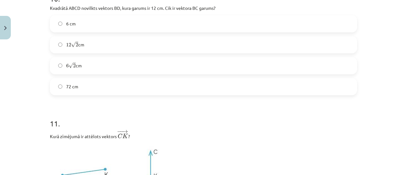
scroll to position [1465, 0]
click at [75, 61] on label "6 √ 2 6 2 cm" at bounding box center [204, 66] width 306 height 16
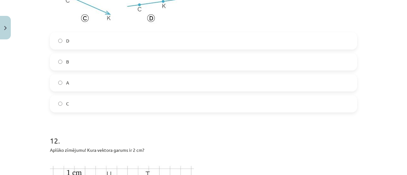
scroll to position [1682, 0]
click at [79, 86] on label "A" at bounding box center [204, 83] width 306 height 16
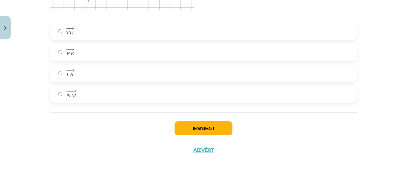
scroll to position [1929, 0]
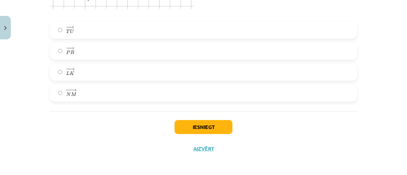
click at [78, 53] on label "− − → P R P R →" at bounding box center [204, 51] width 306 height 16
click at [210, 128] on button "Iesniegt" at bounding box center [203, 127] width 58 height 14
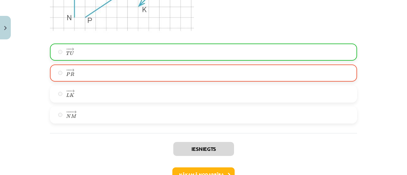
scroll to position [1950, 0]
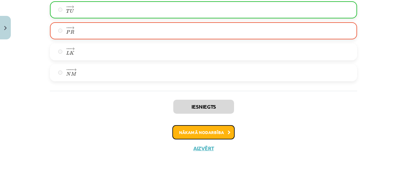
click at [212, 132] on button "Nākamā nodarbība" at bounding box center [203, 132] width 62 height 15
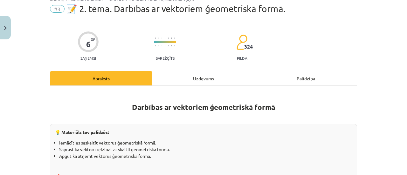
scroll to position [16, 0]
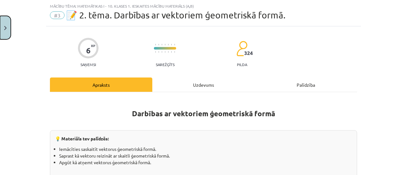
click at [5, 31] on button "Close" at bounding box center [5, 28] width 11 height 24
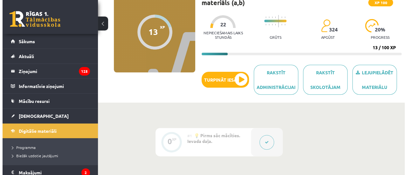
scroll to position [56, 0]
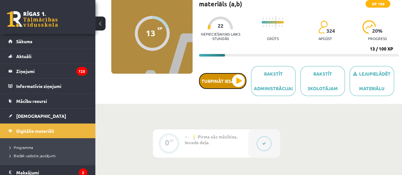
click at [230, 76] on button "Turpināt iesākto" at bounding box center [222, 81] width 47 height 16
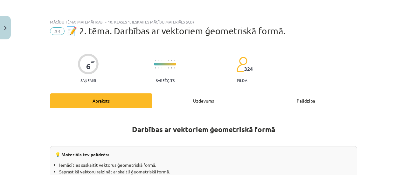
click at [206, 102] on div "Uzdevums" at bounding box center [203, 100] width 102 height 14
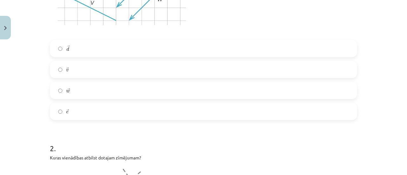
scroll to position [233, 0]
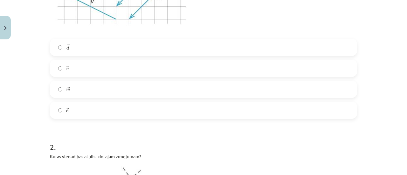
click at [183, 82] on label "→ w w →" at bounding box center [204, 89] width 306 height 16
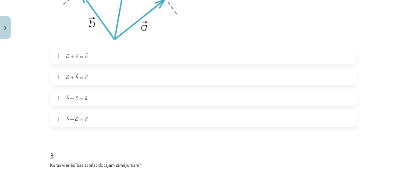
scroll to position [461, 0]
drag, startPoint x: 58, startPoint y: 79, endPoint x: 59, endPoint y: 74, distance: 5.4
click at [59, 74] on label "→ a + → b = → c a → + b → = c →" at bounding box center [204, 77] width 306 height 16
click at [58, 74] on label "→ a + → b = → c a → + b → = c →" at bounding box center [204, 77] width 306 height 16
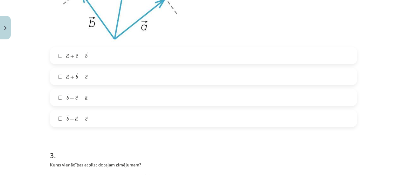
click at [57, 116] on label "→ b + → a = → c b → + a → = c →" at bounding box center [204, 119] width 306 height 16
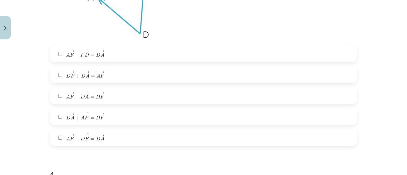
scroll to position [700, 0]
click at [61, 137] on div "− − → A F + − − → F D = − − → D A A F → + F D → = D A → − − → D F + − − → D A =…" at bounding box center [203, 95] width 307 height 101
click at [61, 137] on label "− − → A F + − − → D F = − − → D A A F → + D F → = D A →" at bounding box center [204, 137] width 306 height 16
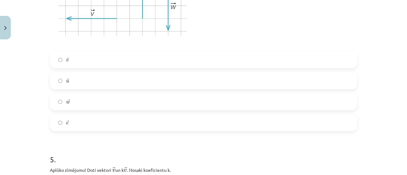
scroll to position [964, 0]
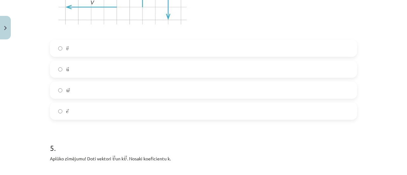
click at [86, 70] on label "→ u u →" at bounding box center [204, 69] width 306 height 16
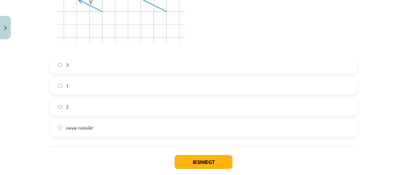
scroll to position [1186, 0]
click at [78, 99] on div "2" at bounding box center [203, 106] width 307 height 17
click at [85, 128] on span "nevar noteikt" at bounding box center [79, 127] width 27 height 7
click at [191, 155] on button "Iesniegt" at bounding box center [203, 162] width 58 height 14
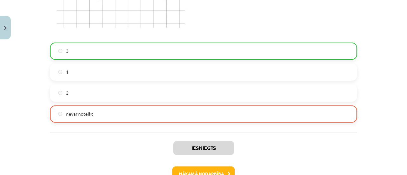
scroll to position [1241, 0]
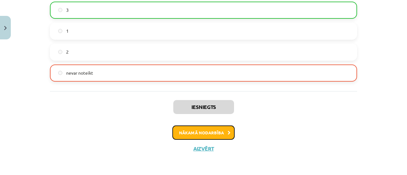
click at [189, 131] on button "Nākamā nodarbība" at bounding box center [203, 132] width 62 height 15
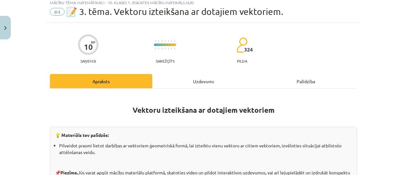
scroll to position [16, 0]
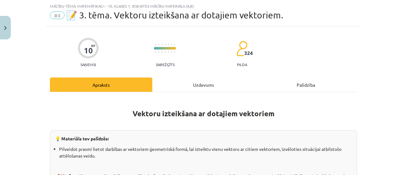
click at [200, 83] on div "Uzdevums" at bounding box center [203, 85] width 102 height 14
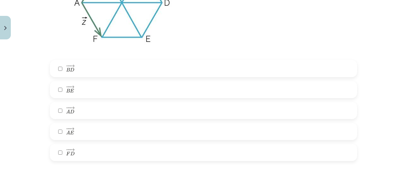
scroll to position [215, 0]
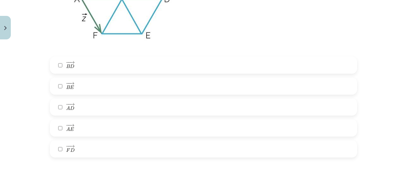
click at [61, 68] on label "− − → B D B D →" at bounding box center [204, 65] width 306 height 16
click at [59, 152] on label "− − → F D F D →" at bounding box center [204, 149] width 306 height 16
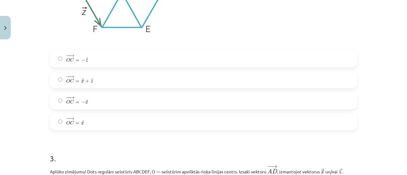
scroll to position [483, 0]
click at [75, 106] on label "− − → O C = − → x O C → = − x →" at bounding box center [204, 100] width 306 height 16
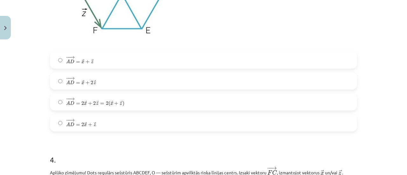
scroll to position [730, 0]
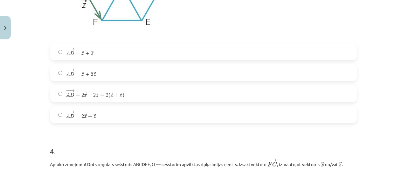
click at [76, 95] on span "=" at bounding box center [78, 96] width 4 height 2
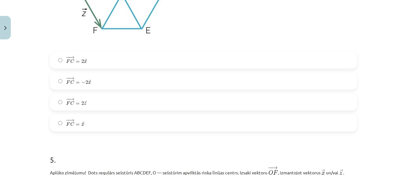
scroll to position [965, 0]
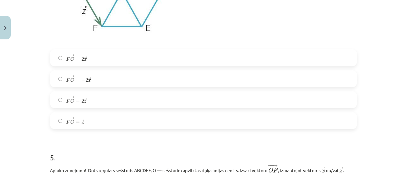
click at [76, 82] on span "=" at bounding box center [78, 81] width 4 height 2
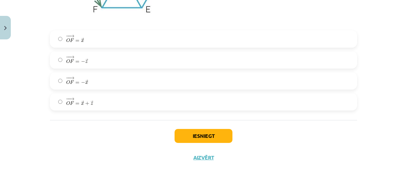
scroll to position [1226, 0]
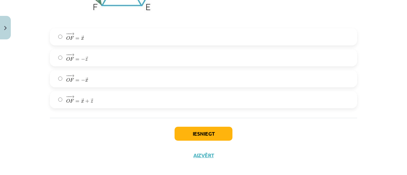
click at [81, 81] on span "−" at bounding box center [83, 80] width 4 height 4
click at [198, 133] on button "Iesniegt" at bounding box center [203, 134] width 58 height 14
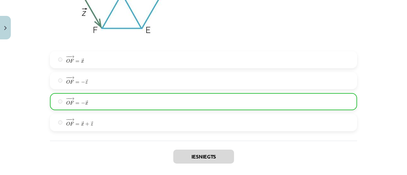
scroll to position [1255, 0]
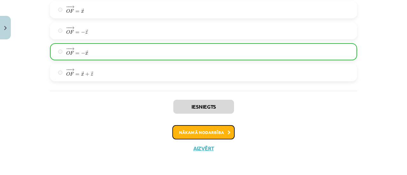
click at [198, 133] on button "Nākamā nodarbība" at bounding box center [203, 132] width 62 height 15
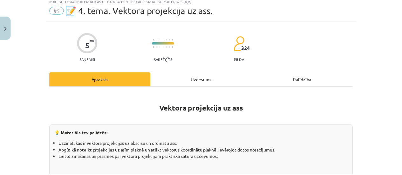
scroll to position [16, 0]
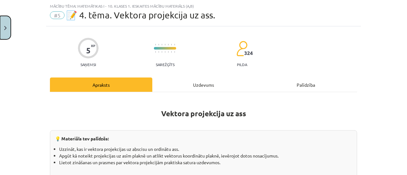
click at [5, 35] on button "Close" at bounding box center [5, 28] width 11 height 24
